Goal: Information Seeking & Learning: Learn about a topic

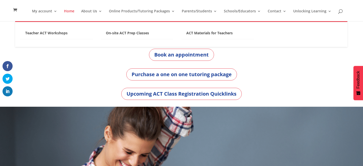
click at [222, 29] on ul "Teacher ACT Workshops Teacher ACT Workshops FAQs Teachers as Coaches (TAC) Teac…" at bounding box center [181, 34] width 332 height 26
click at [218, 35] on link "ACT Materials for Teachers" at bounding box center [217, 34] width 73 height 10
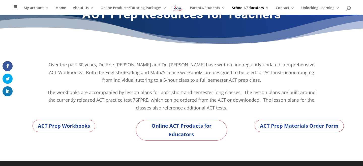
scroll to position [14, 0]
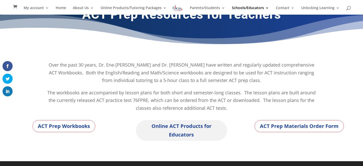
click at [165, 135] on link "Online ACT Products for Educators" at bounding box center [182, 130] width 92 height 21
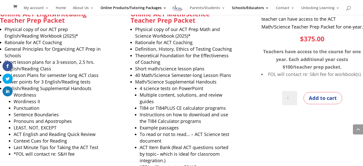
scroll to position [414, 0]
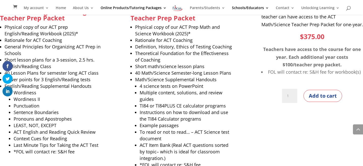
click at [105, 65] on div "Online ACT English/Reading Teacher Prep Packet Physical copy of our ACT prep En…" at bounding box center [181, 76] width 363 height 279
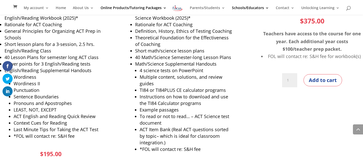
scroll to position [430, 0]
click at [72, 45] on span "Short lesson plans for a 3-session, 2.5 hrs. English/Reading Class" at bounding box center [50, 47] width 90 height 13
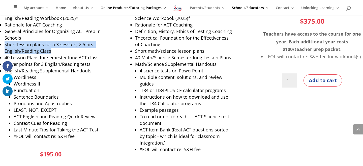
click at [72, 45] on span "Short lesson plans for a 3-session, 2.5 hrs. English/Reading Class" at bounding box center [50, 47] width 90 height 13
click at [56, 46] on span "Short lesson plans for a 3-session, 2.5 hrs. English/Reading Class" at bounding box center [50, 47] width 90 height 13
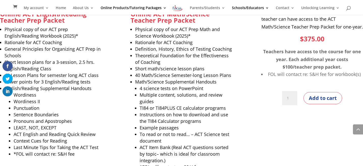
scroll to position [406, 0]
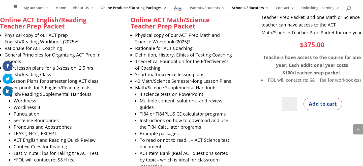
click at [56, 41] on li "Physical copy of our ACT prep English/Reading Workbook (2025)*" at bounding box center [53, 38] width 97 height 13
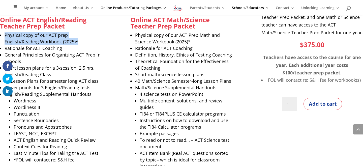
click at [56, 41] on li "Physical copy of our ACT prep English/Reading Workbook (2025)*" at bounding box center [53, 38] width 97 height 13
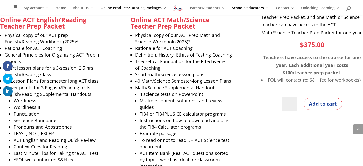
click at [56, 48] on span "Rationale for ACT Coaching" at bounding box center [33, 48] width 57 height 6
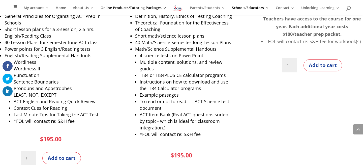
scroll to position [447, 0]
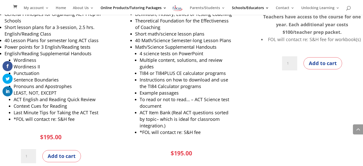
click at [57, 31] on li "Short lesson plans for a 3-session, 2.5 hrs. English/Reading Class" at bounding box center [53, 30] width 97 height 13
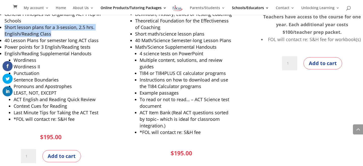
click at [57, 31] on li "Short lesson plans for a 3-session, 2.5 hrs. English/Reading Class" at bounding box center [53, 30] width 97 height 13
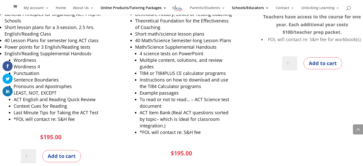
click at [54, 41] on span "40 Lesson Plans for semester long ACT class" at bounding box center [52, 40] width 94 height 6
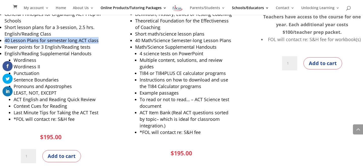
click at [54, 41] on span "40 Lesson Plans for semester long ACT class" at bounding box center [52, 40] width 94 height 6
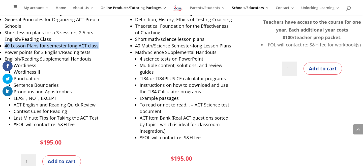
scroll to position [441, 0]
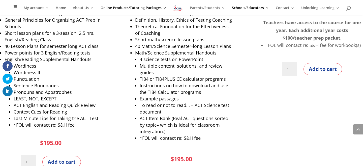
click at [51, 32] on span "Short lesson plans for a 3-session, 2.5 hrs. English/Reading Class" at bounding box center [50, 36] width 90 height 13
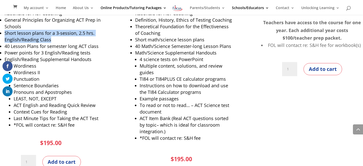
click at [51, 32] on span "Short lesson plans for a 3-session, 2.5 hrs. English/Reading Class" at bounding box center [50, 36] width 90 height 13
